Goal: Information Seeking & Learning: Check status

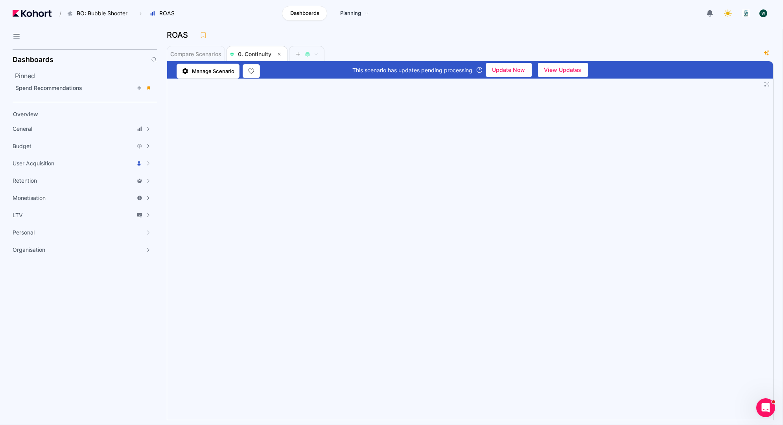
scroll to position [0, 0]
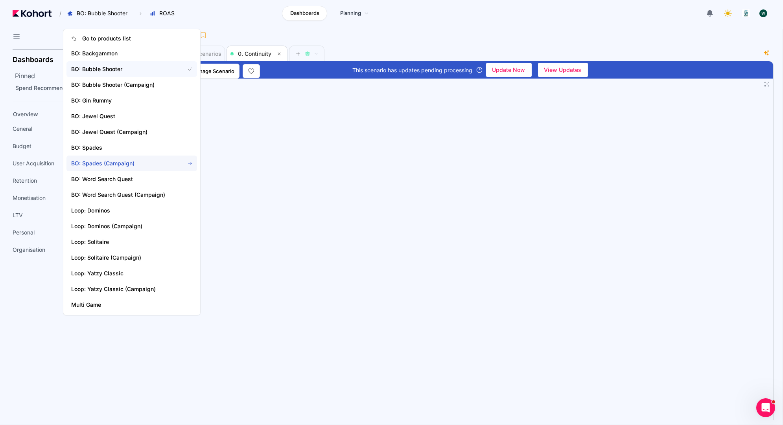
click at [124, 164] on span "BO: Spades (Campaign)" at bounding box center [123, 164] width 104 height 8
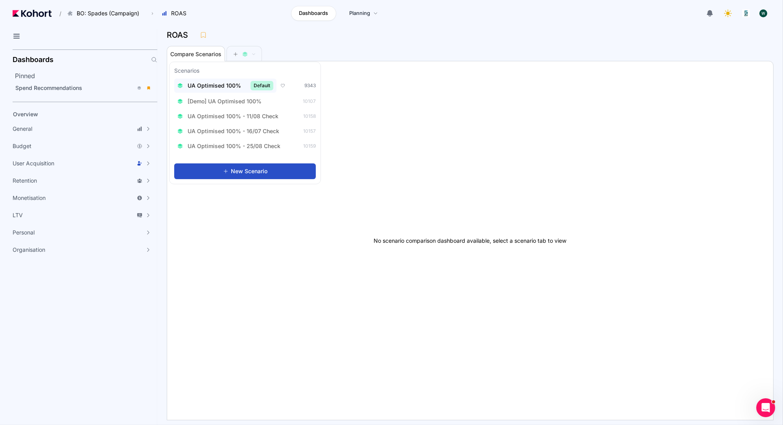
click at [227, 85] on span "UA Optimised 100%" at bounding box center [214, 86] width 53 height 8
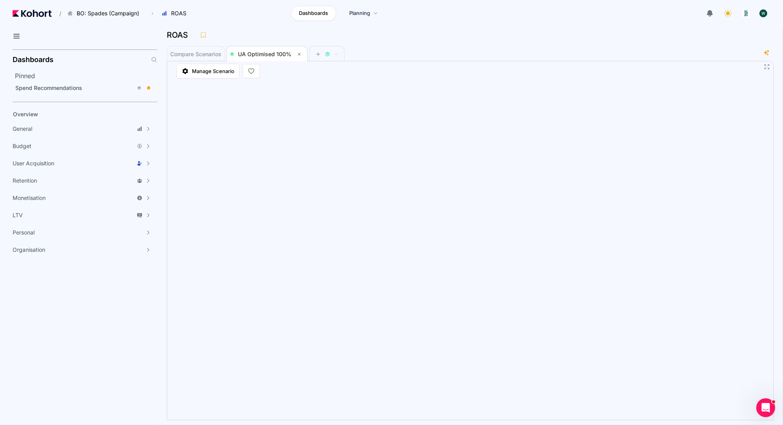
click at [402, 48] on div "Compare Scenarios UA Optimised 100%" at bounding box center [464, 54] width 594 height 16
